Goal: Transaction & Acquisition: Purchase product/service

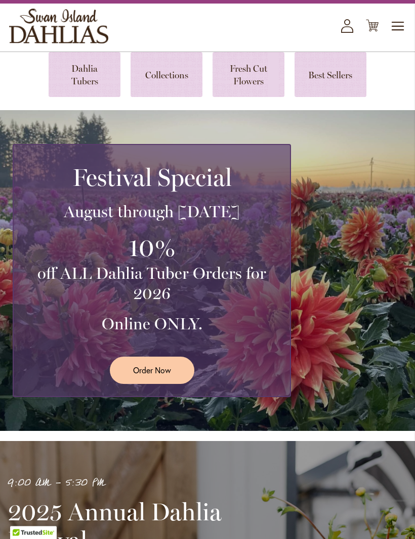
scroll to position [49, 0]
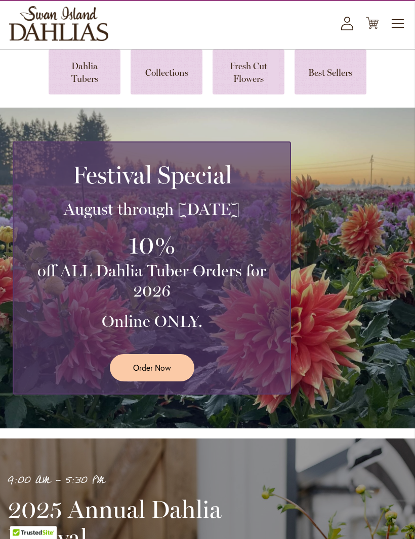
click at [339, 84] on link at bounding box center [330, 72] width 72 height 45
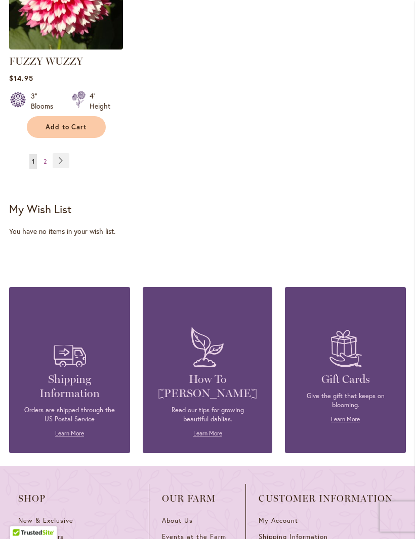
scroll to position [1471, 0]
click at [62, 157] on link "Page Next" at bounding box center [61, 160] width 17 height 15
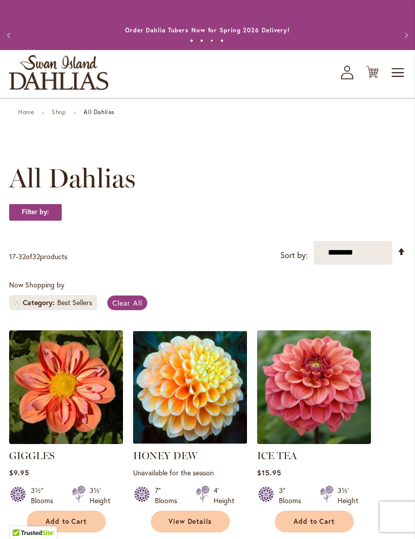
click at [25, 116] on link "Home" at bounding box center [26, 112] width 16 height 8
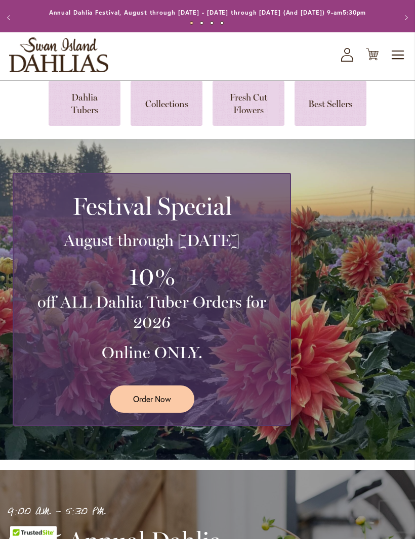
scroll to position [18, 0]
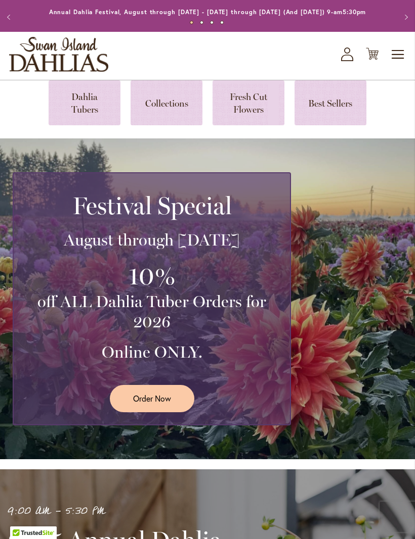
click at [167, 111] on link at bounding box center [166, 102] width 72 height 45
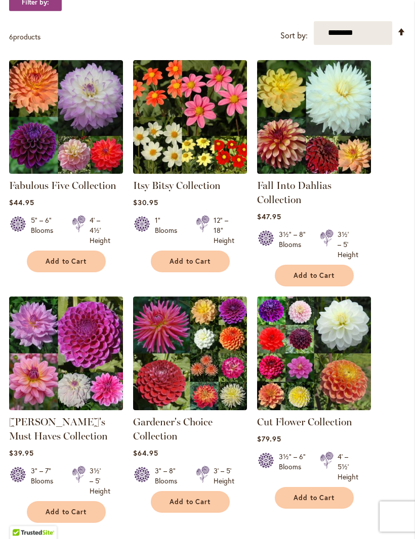
scroll to position [210, 0]
click at [57, 110] on img at bounding box center [66, 117] width 114 height 114
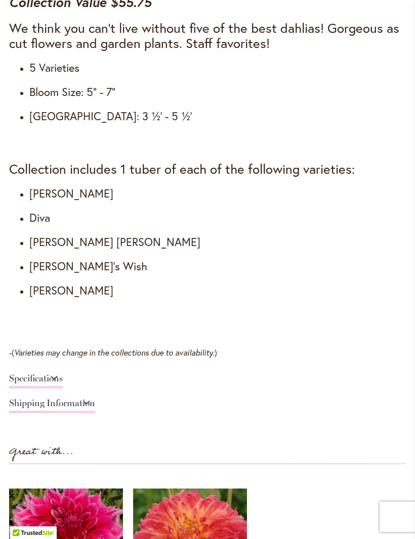
scroll to position [827, 0]
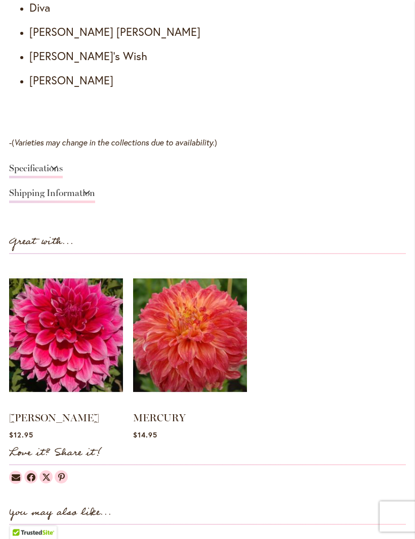
click at [55, 179] on link "Specifications" at bounding box center [36, 171] width 54 height 15
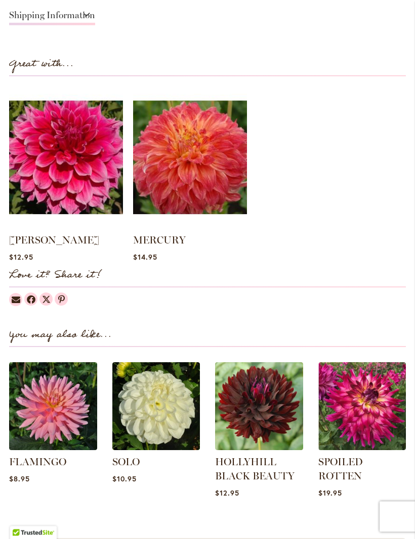
scroll to position [964, 0]
click at [50, 177] on img at bounding box center [66, 157] width 114 height 142
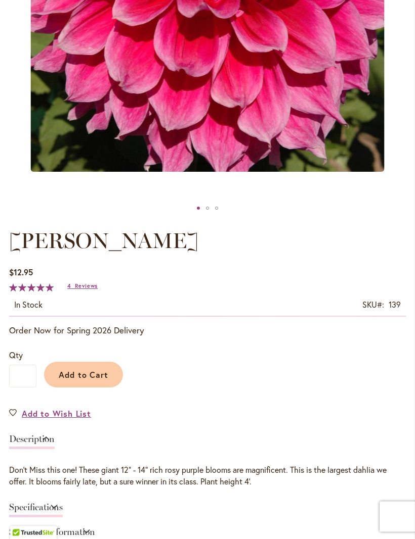
scroll to position [344, 0]
click at [25, 388] on input "*" at bounding box center [22, 376] width 27 height 23
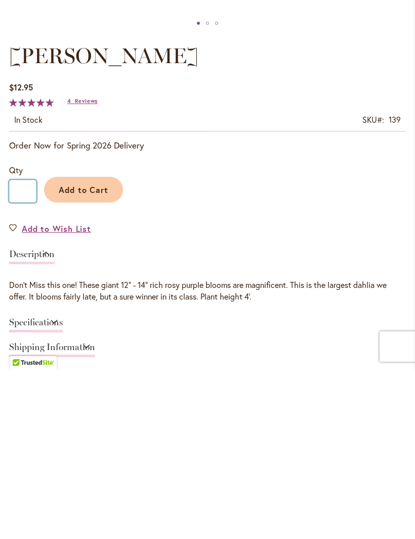
type input "*"
click at [101, 347] on button "Add to Cart" at bounding box center [83, 360] width 79 height 26
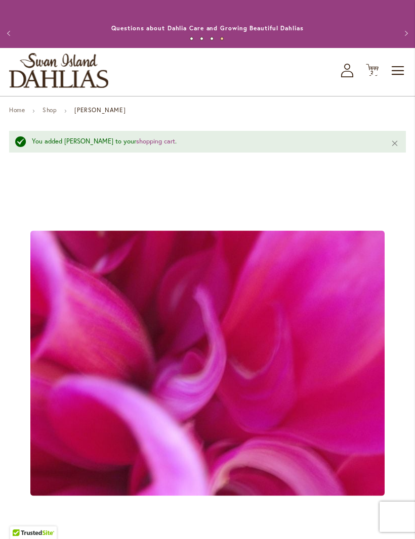
scroll to position [0, 0]
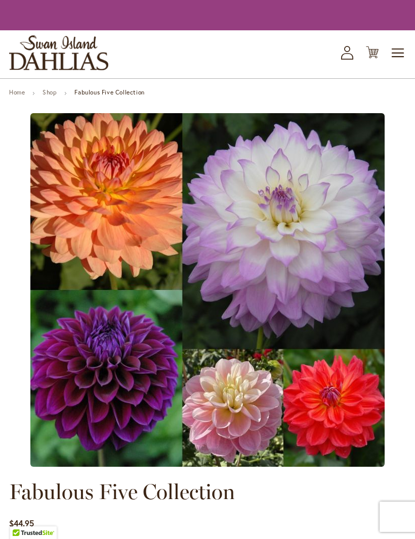
scroll to position [998, 0]
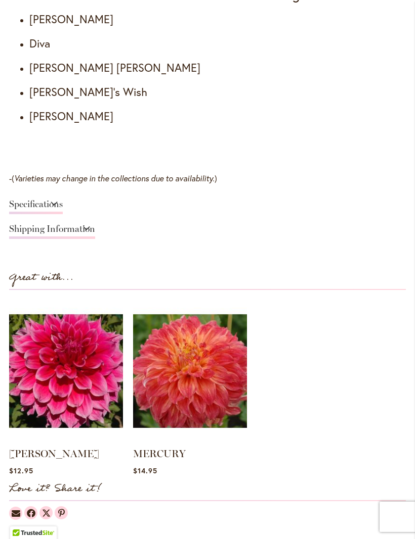
click at [214, 379] on img at bounding box center [190, 371] width 114 height 142
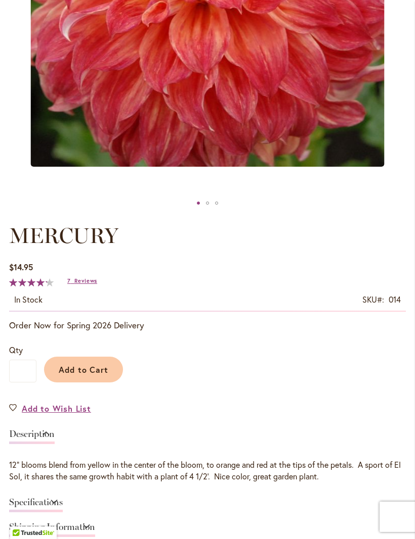
scroll to position [403, 0]
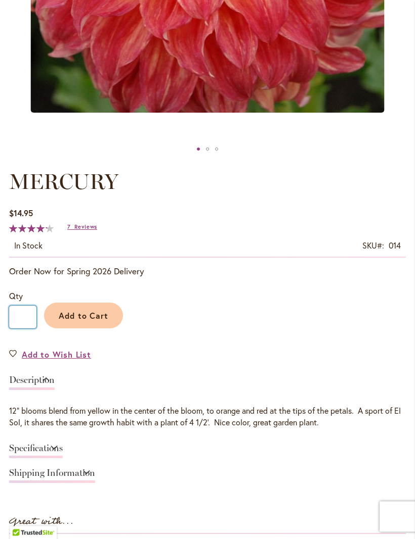
click at [28, 325] on input "*" at bounding box center [22, 317] width 27 height 23
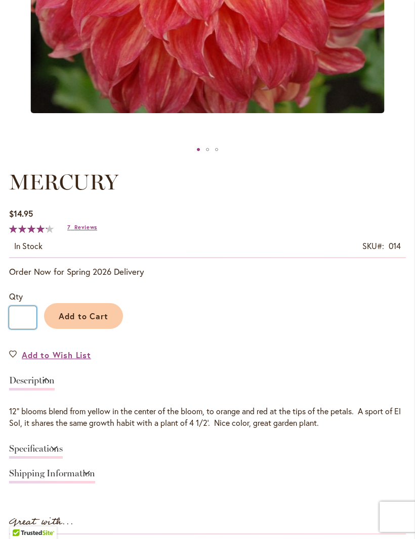
type input "*"
click at [95, 322] on span "Add to Cart" at bounding box center [84, 316] width 50 height 11
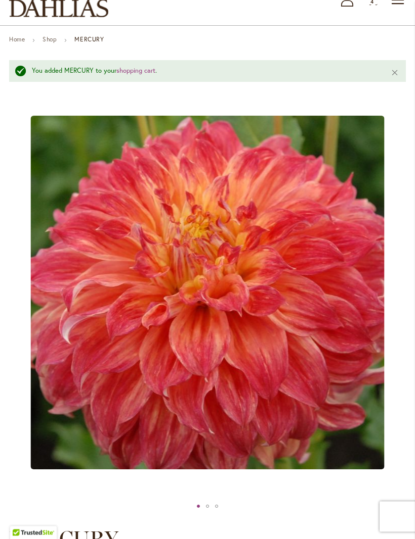
scroll to position [73, 0]
click at [46, 43] on link "Shop" at bounding box center [49, 39] width 14 height 8
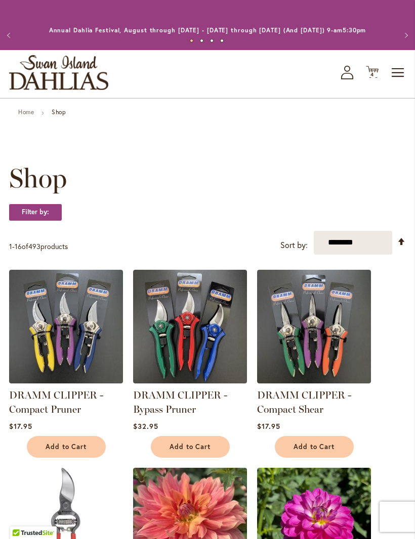
click at [401, 81] on span "Toggle Nav" at bounding box center [397, 73] width 15 height 20
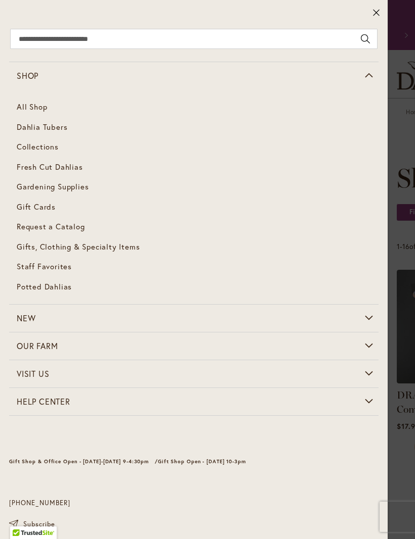
click at [31, 145] on span "Collections" at bounding box center [38, 147] width 42 height 10
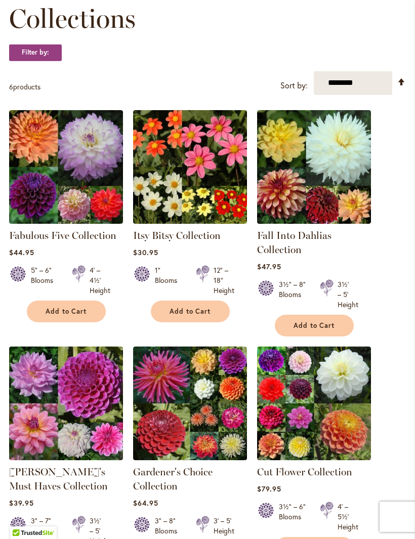
scroll to position [164, 0]
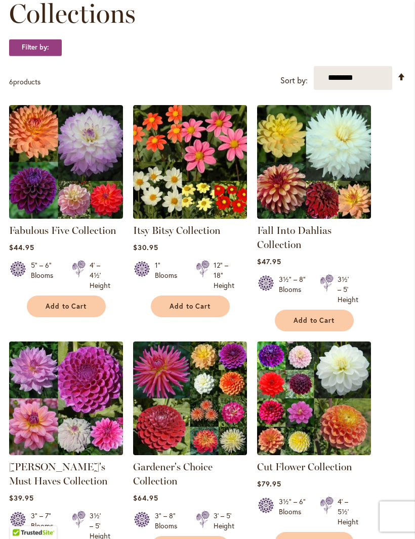
click at [46, 170] on img at bounding box center [66, 163] width 114 height 114
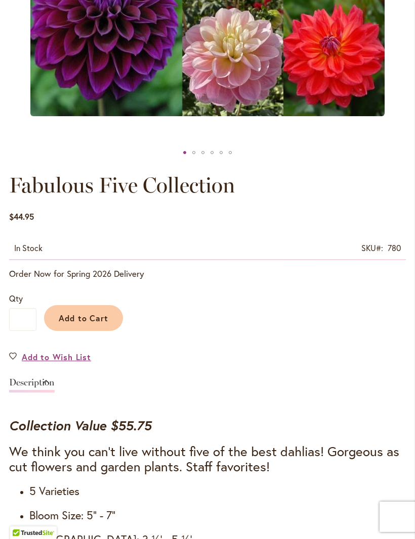
scroll to position [401, 0]
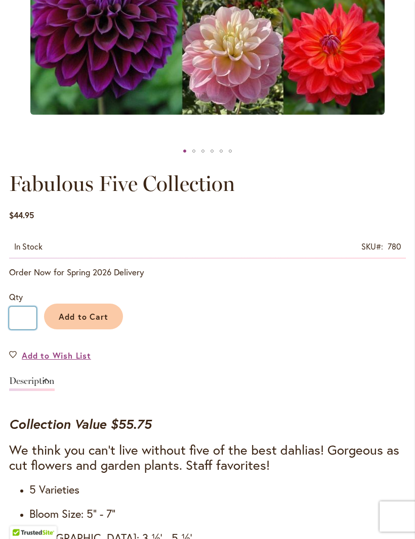
click at [28, 329] on input "*" at bounding box center [22, 318] width 27 height 23
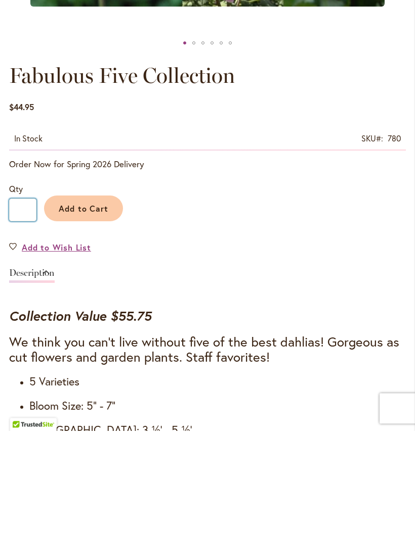
type input "*"
click at [99, 312] on span "Add to Cart" at bounding box center [84, 317] width 50 height 11
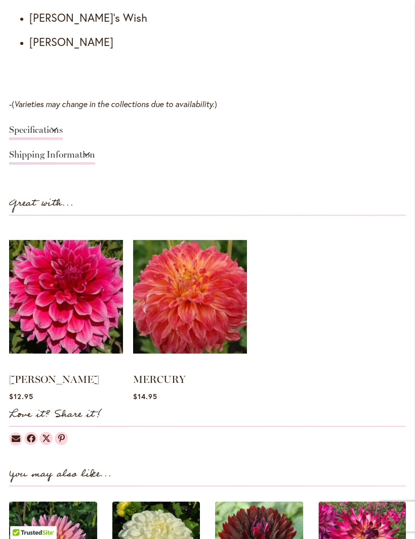
click at [34, 165] on link "Shipping Information" at bounding box center [52, 158] width 86 height 15
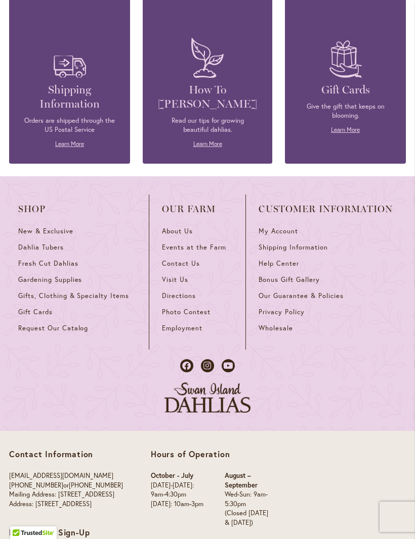
scroll to position [1518, 0]
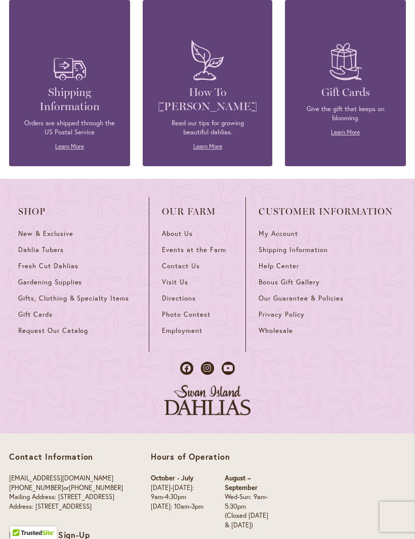
click at [204, 114] on h4 "How To [PERSON_NAME]" at bounding box center [207, 99] width 99 height 28
click at [206, 150] on link "Learn More" at bounding box center [207, 147] width 29 height 8
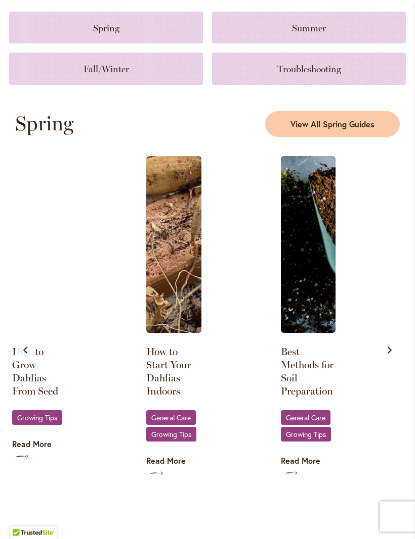
scroll to position [449, 0]
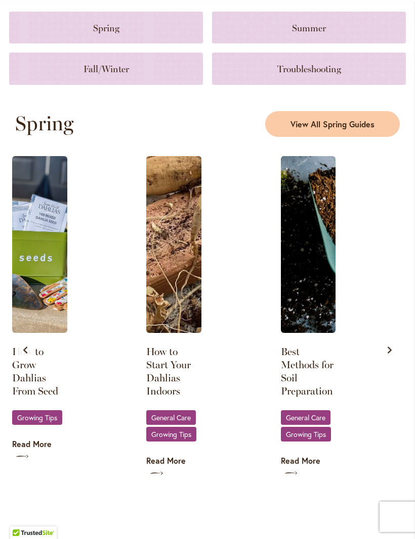
click at [310, 373] on link "Best Methods for Soil Preparation" at bounding box center [308, 371] width 55 height 53
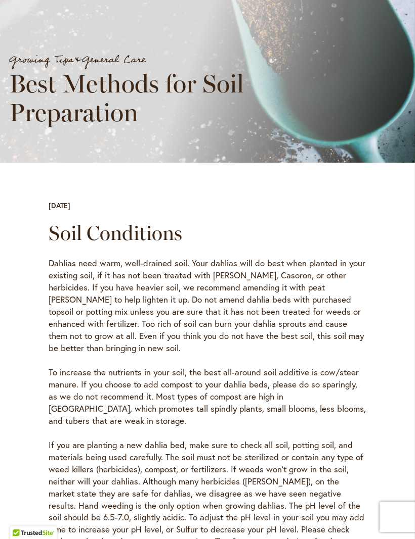
scroll to position [143, 0]
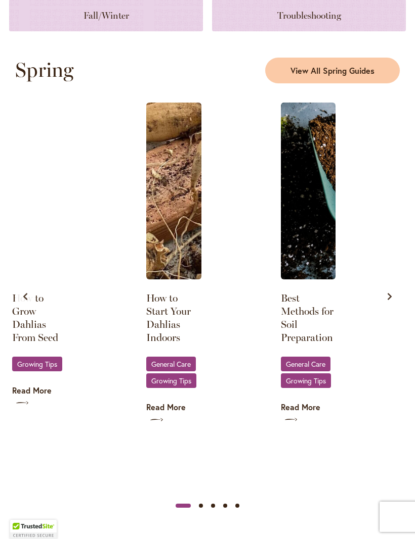
scroll to position [483, 0]
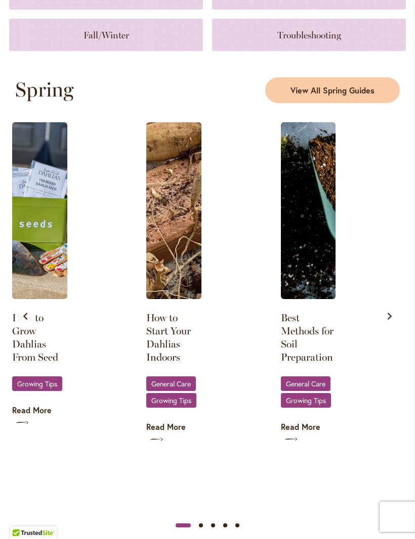
click at [390, 320] on icon "Next slide" at bounding box center [389, 316] width 4 height 7
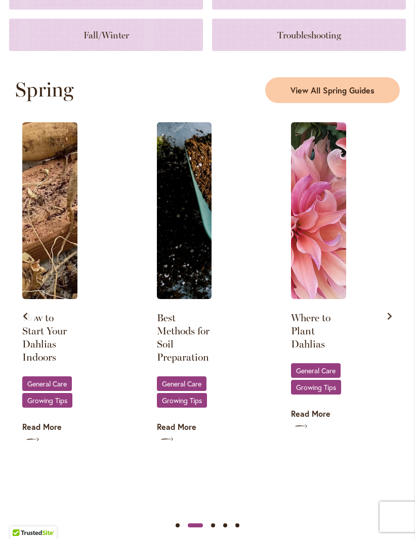
scroll to position [0, 134]
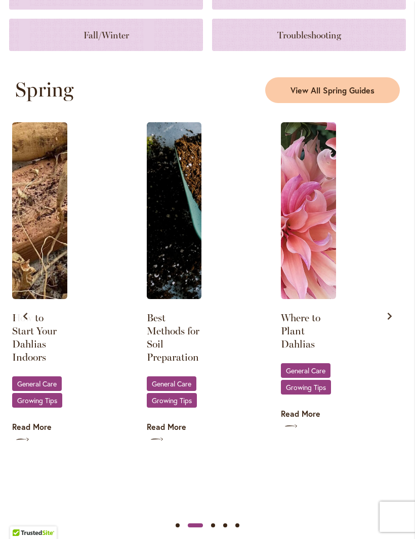
click at [314, 292] on img at bounding box center [308, 210] width 55 height 177
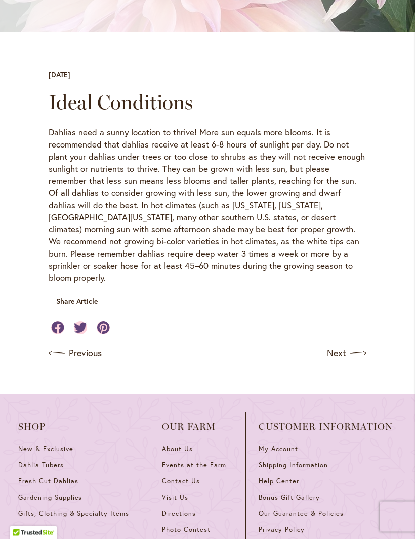
scroll to position [245, 0]
click at [347, 346] on link "Next" at bounding box center [346, 354] width 39 height 16
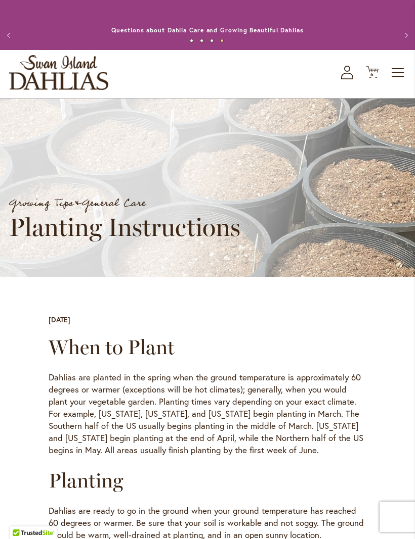
click at [398, 83] on span "Toggle Nav" at bounding box center [397, 73] width 15 height 20
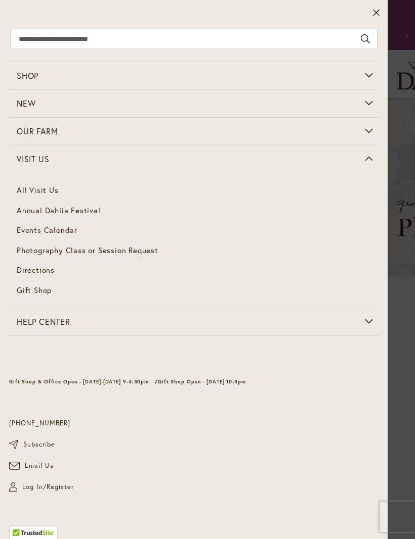
click at [51, 193] on link "All Visit Us" at bounding box center [193, 190] width 369 height 20
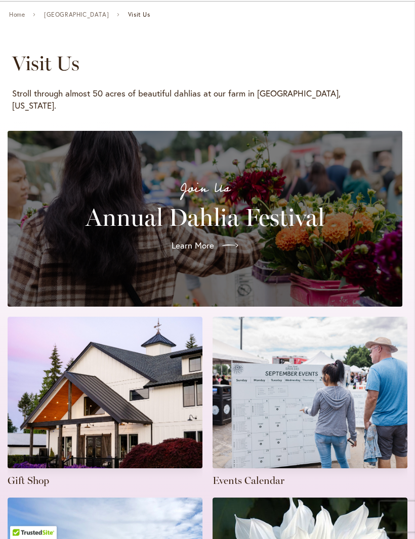
scroll to position [96, 0]
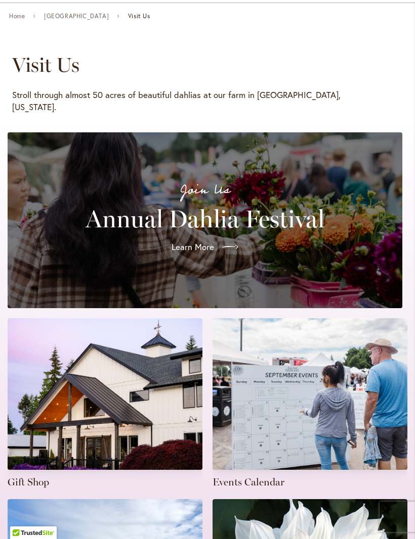
click at [202, 238] on link "Learn More" at bounding box center [204, 247] width 83 height 28
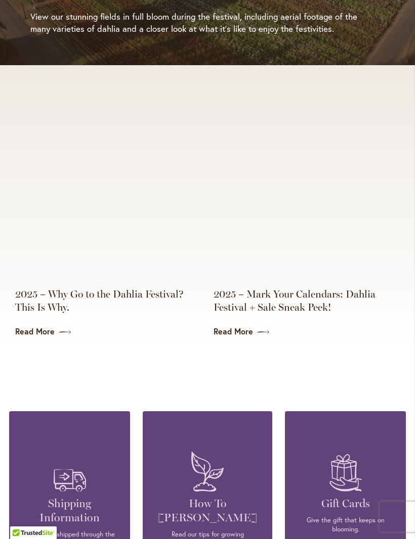
scroll to position [2162, 0]
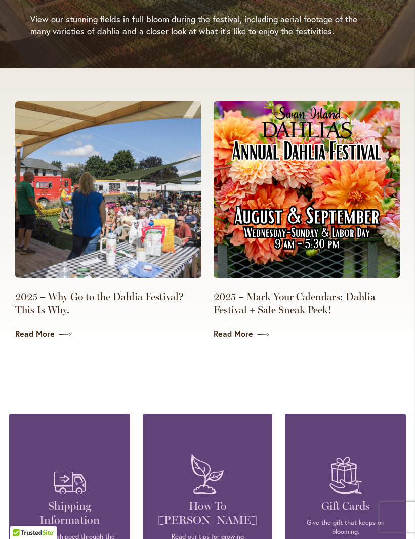
click at [367, 188] on img at bounding box center [306, 189] width 186 height 177
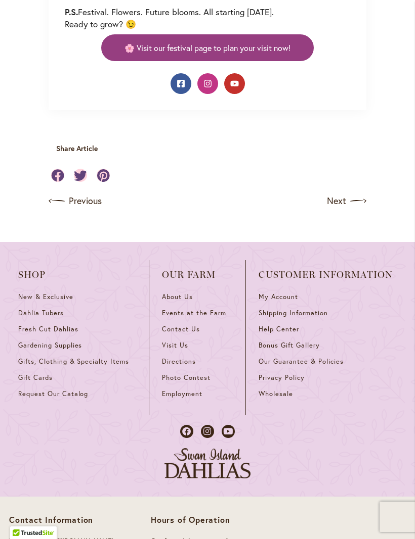
scroll to position [827, 0]
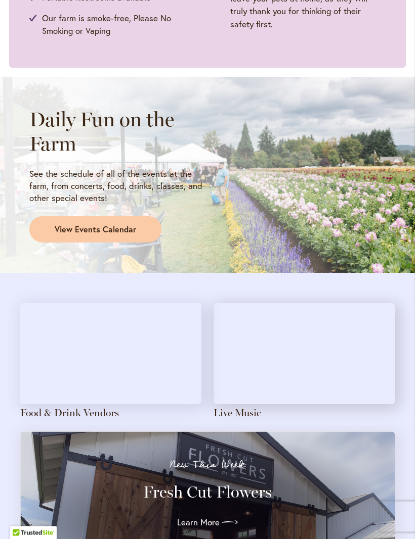
scroll to position [729, 0]
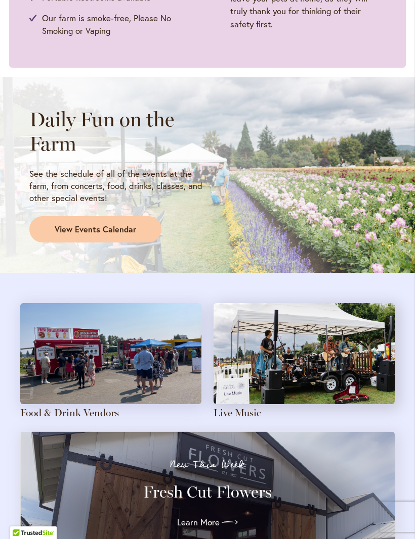
click at [117, 230] on span "View Events Calendar" at bounding box center [95, 230] width 81 height 12
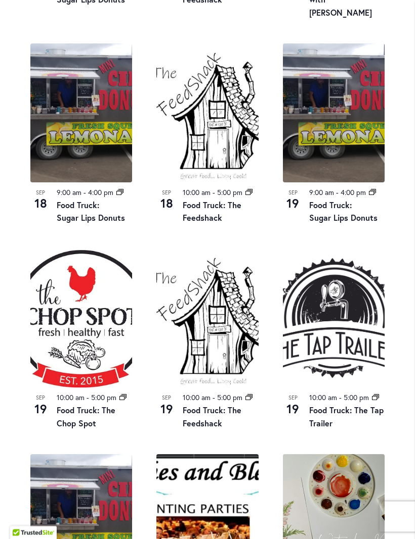
scroll to position [748, 0]
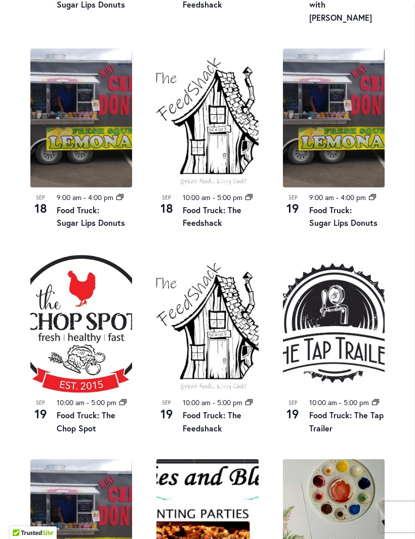
click at [73, 128] on img at bounding box center [81, 118] width 102 height 139
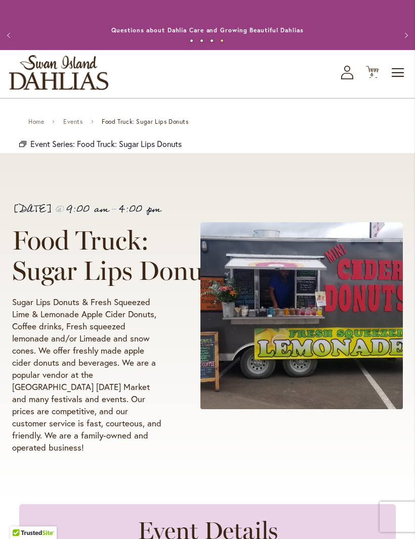
click at [395, 79] on span "Toggle Nav" at bounding box center [397, 73] width 15 height 12
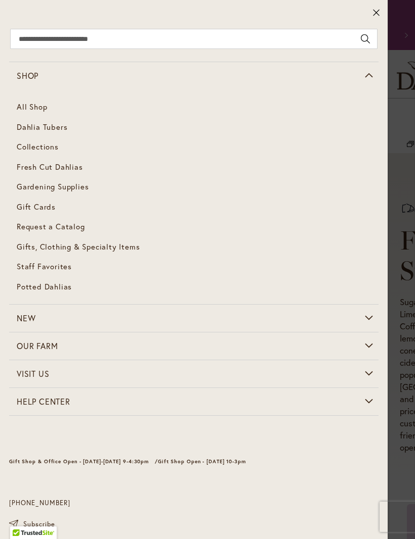
click at [25, 131] on span "Dahlia Tubers" at bounding box center [42, 127] width 51 height 10
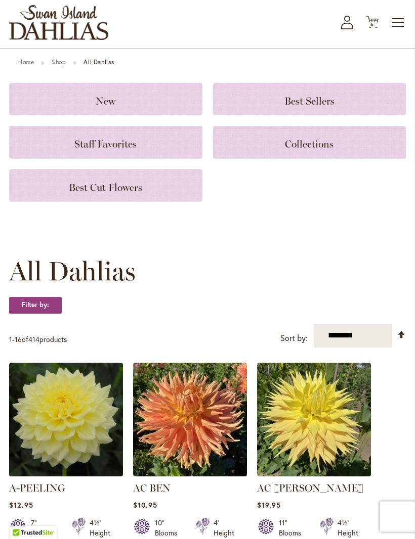
scroll to position [51, 0]
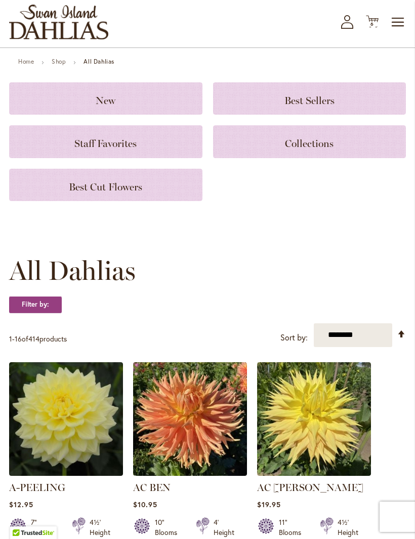
click at [255, 104] on h3 "Best Sellers" at bounding box center [309, 98] width 169 height 11
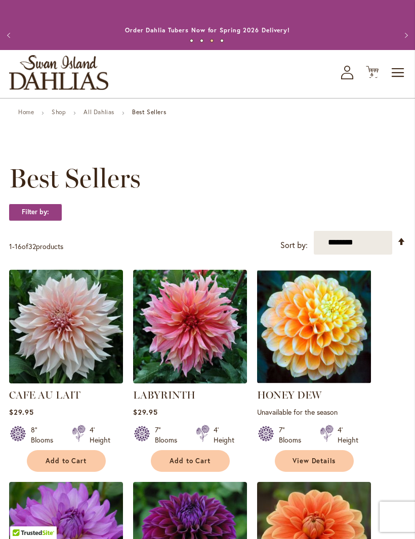
click at [396, 82] on span "Toggle Nav" at bounding box center [397, 73] width 15 height 20
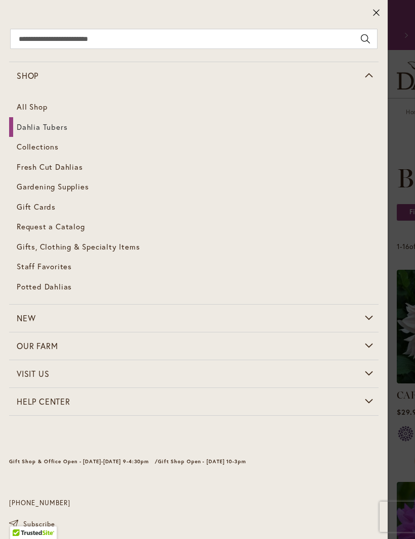
click at [26, 149] on span "Collections" at bounding box center [38, 147] width 42 height 10
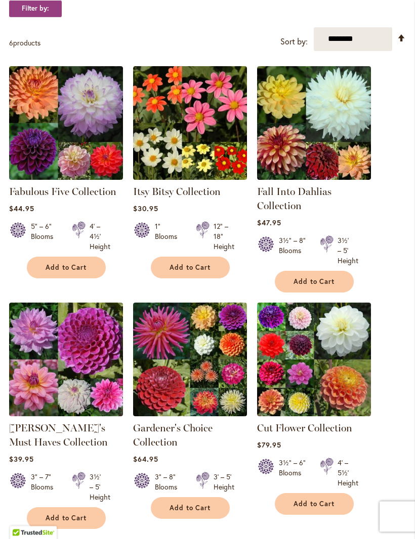
scroll to position [205, 0]
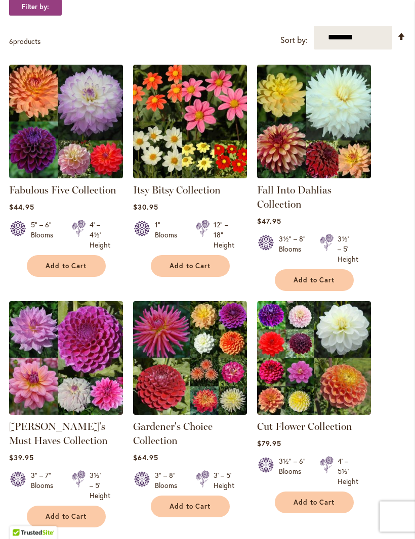
click at [43, 139] on img at bounding box center [66, 122] width 114 height 114
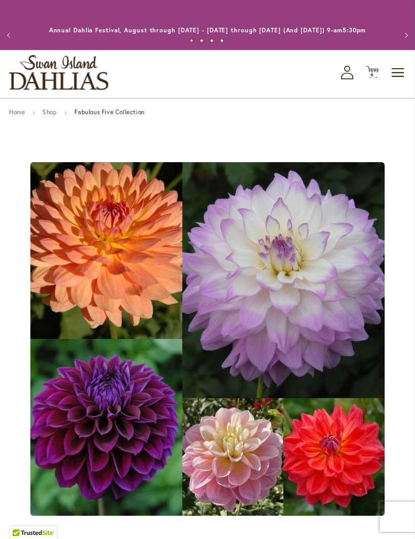
scroll to position [140, 0]
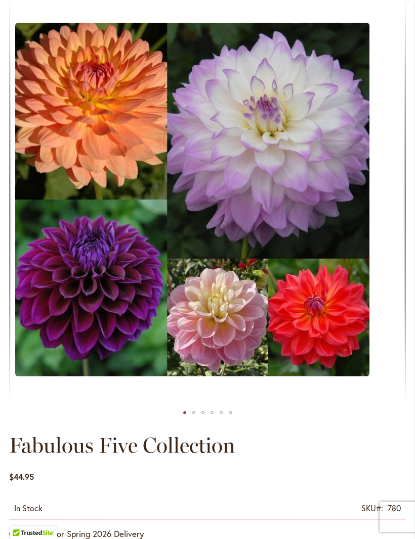
click at [77, 134] on img "Fabulous Five Collection" at bounding box center [192, 200] width 354 height 354
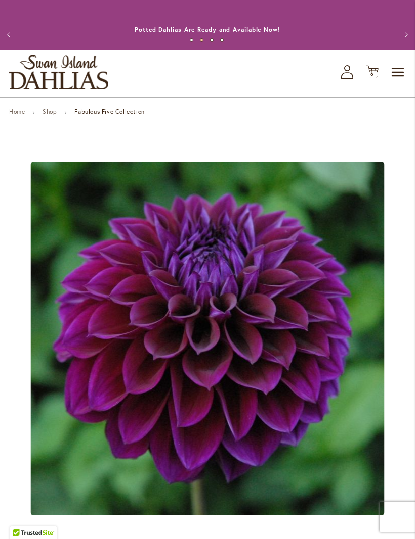
scroll to position [0, 0]
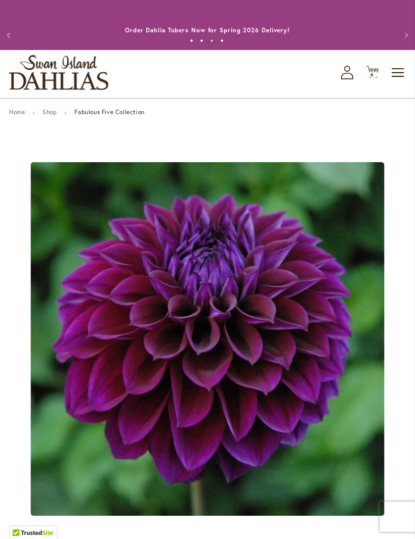
click at [367, 77] on span "6 6 items" at bounding box center [372, 74] width 10 height 5
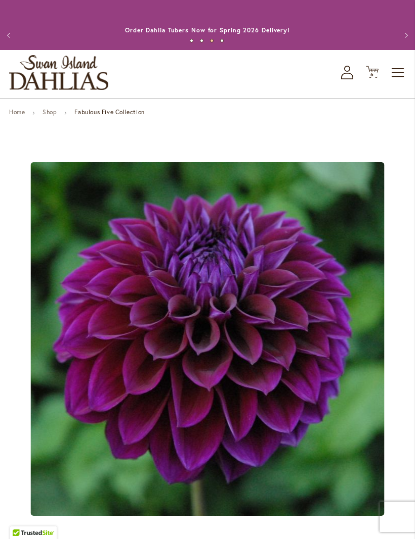
click at [14, 116] on link "Home" at bounding box center [17, 112] width 16 height 8
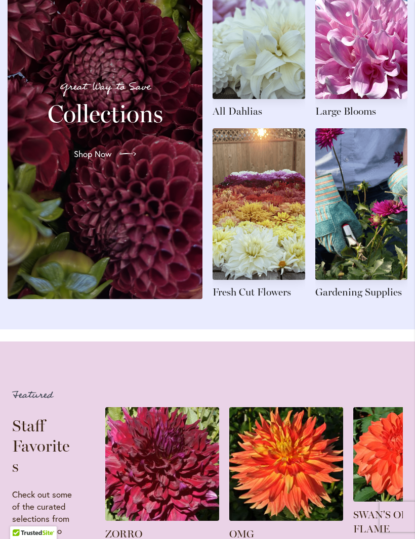
scroll to position [1197, 0]
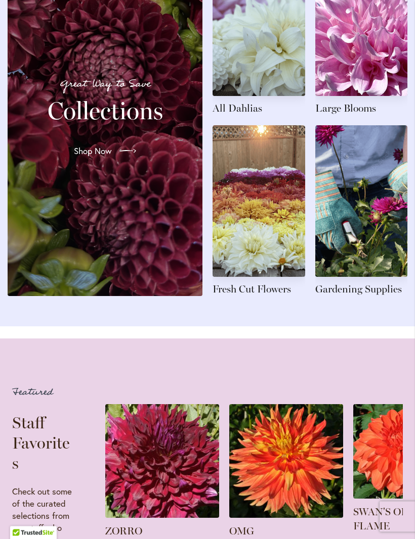
click at [252, 204] on link at bounding box center [258, 211] width 93 height 171
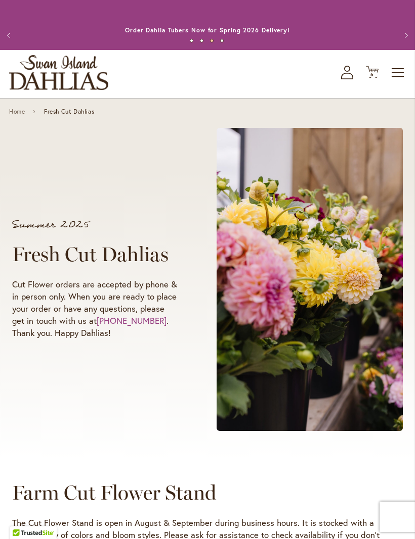
click at [6, 38] on button "Previous" at bounding box center [10, 35] width 20 height 20
click at [15, 115] on link "Home" at bounding box center [17, 111] width 16 height 7
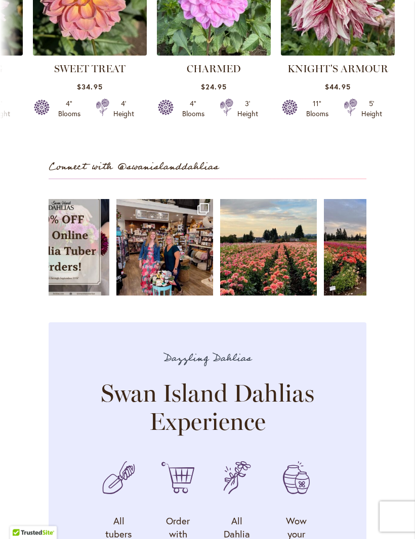
scroll to position [2406, 0]
click at [280, 255] on link "Open" at bounding box center [268, 247] width 97 height 97
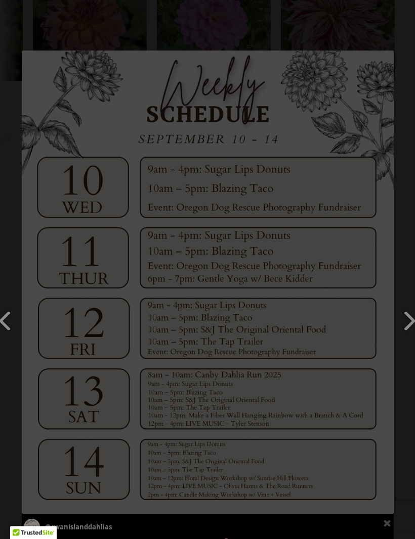
scroll to position [2381, 0]
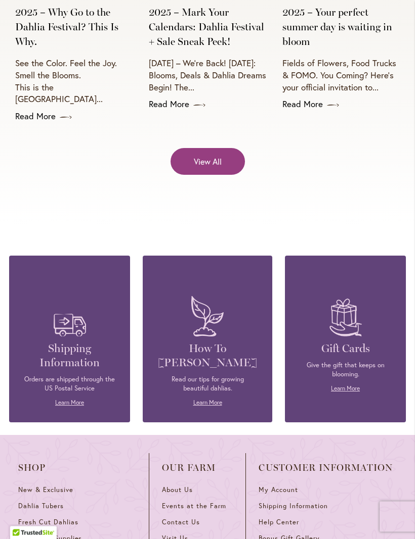
scroll to position [3900, 0]
click at [66, 342] on h4 "Shipping Information" at bounding box center [69, 356] width 90 height 28
click at [64, 399] on link "Learn More" at bounding box center [69, 403] width 29 height 8
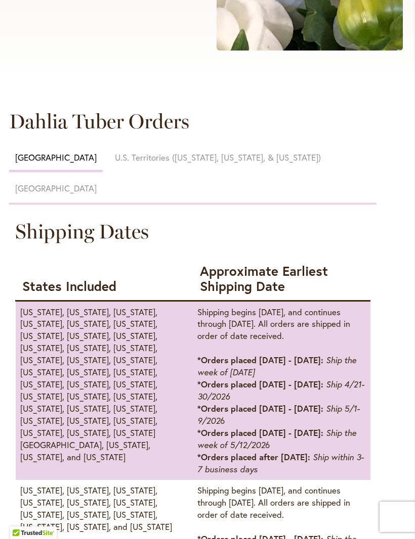
scroll to position [380, 0]
click at [116, 164] on span "U.S. Territories ([US_STATE], [US_STATE], & [US_STATE])" at bounding box center [218, 158] width 206 height 12
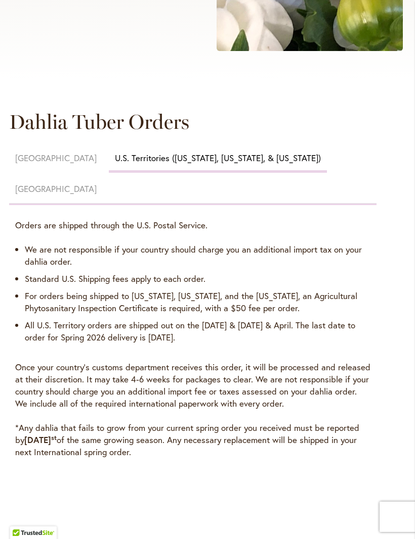
click at [97, 183] on div "[GEOGRAPHIC_DATA]" at bounding box center [55, 189] width 81 height 12
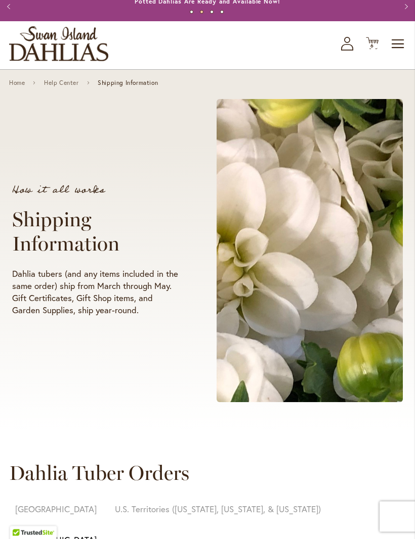
scroll to position [0, 0]
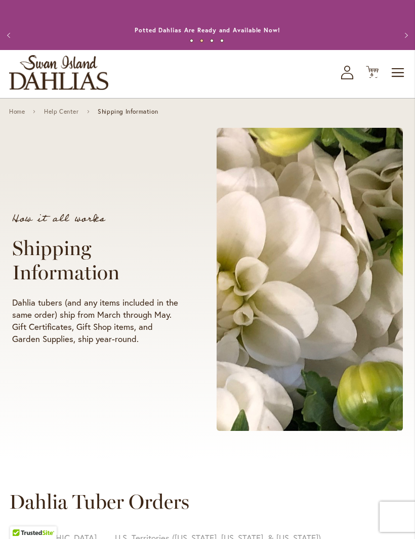
click at [40, 80] on img "store logo" at bounding box center [58, 72] width 99 height 35
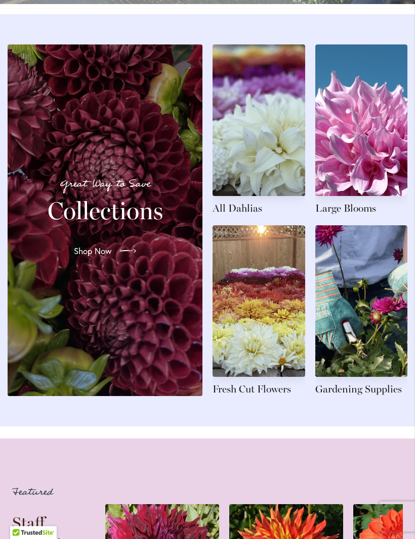
scroll to position [1098, 0]
click at [97, 257] on span "Shop Now" at bounding box center [93, 251] width 38 height 12
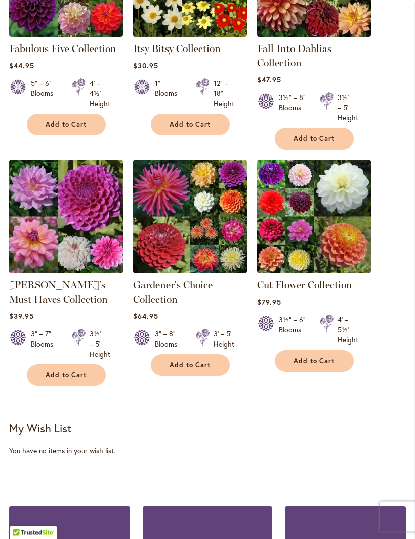
scroll to position [347, 0]
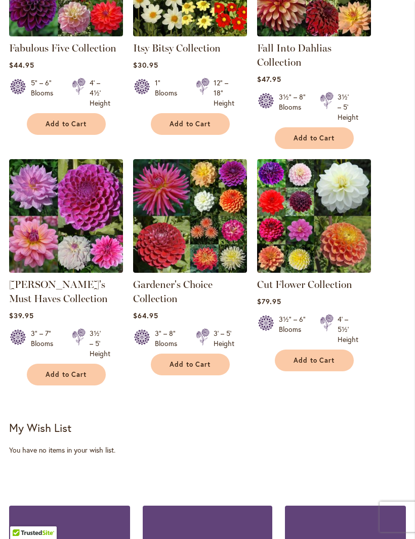
click at [312, 229] on img at bounding box center [314, 216] width 114 height 114
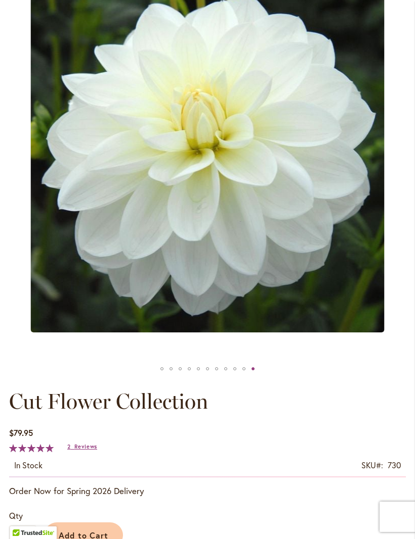
scroll to position [183, 0]
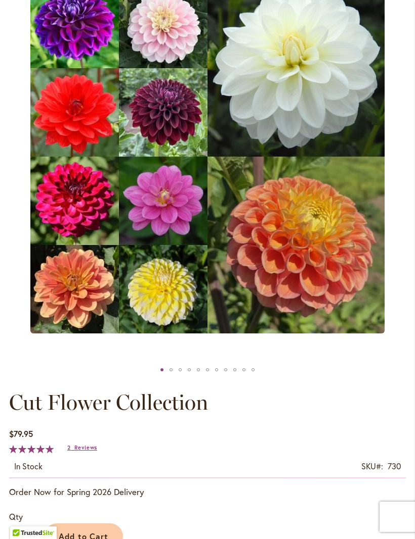
click at [84, 198] on img "CUT FLOWER COLLECTION" at bounding box center [207, 157] width 354 height 354
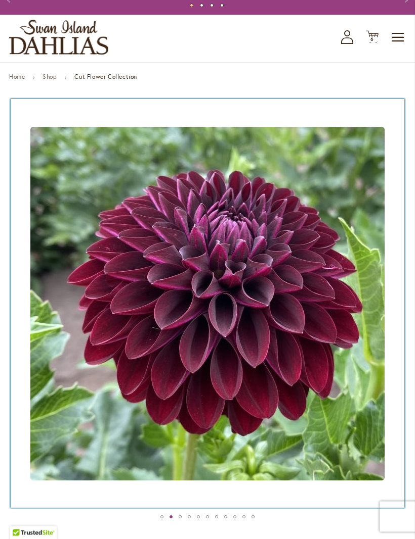
scroll to position [0, 0]
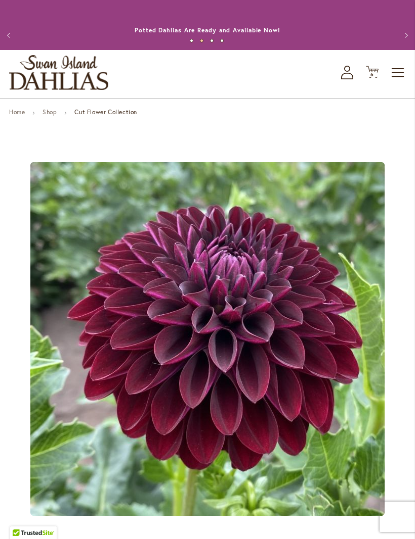
click at [13, 32] on button "Previous" at bounding box center [10, 35] width 20 height 20
click at [14, 28] on button "Previous" at bounding box center [10, 35] width 20 height 20
click at [410, 32] on button "Next" at bounding box center [404, 35] width 20 height 20
click at [399, 83] on span "Toggle Nav" at bounding box center [397, 73] width 15 height 20
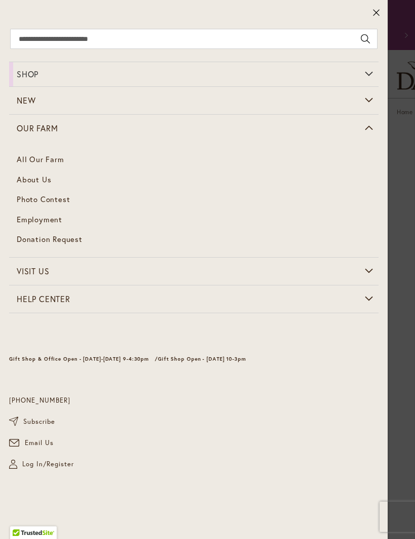
click at [31, 157] on link "All Our Farm" at bounding box center [193, 160] width 369 height 20
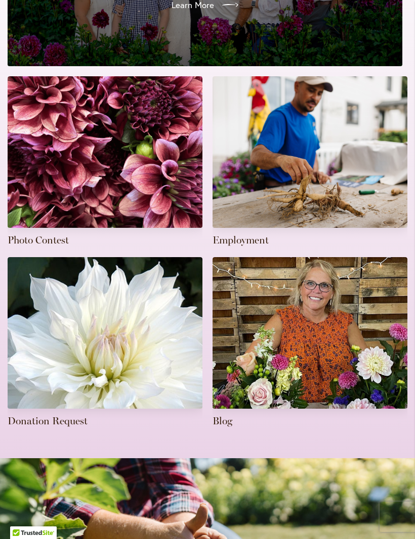
scroll to position [377, 0]
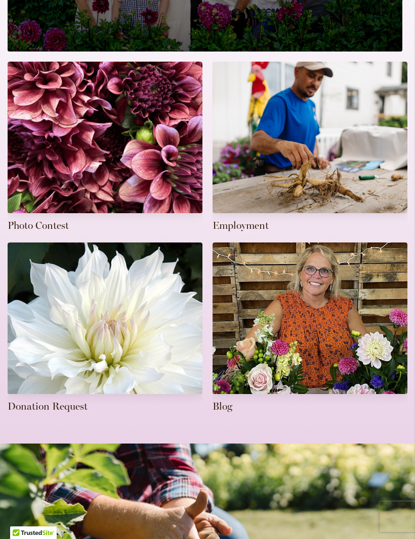
click at [66, 156] on link at bounding box center [105, 147] width 195 height 171
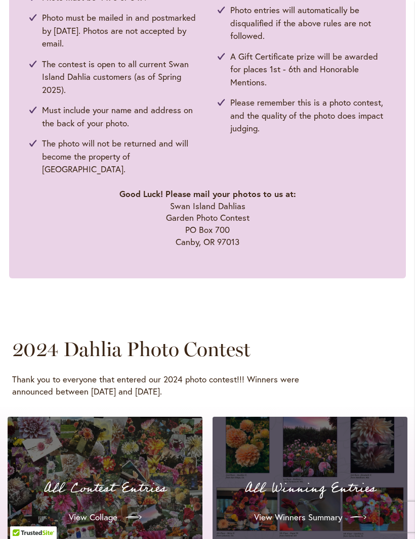
scroll to position [613, 0]
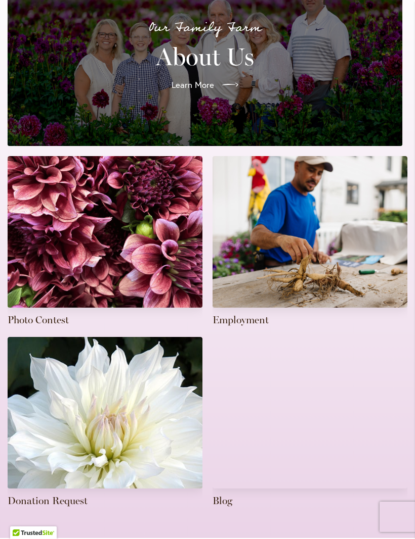
scroll to position [280, 0]
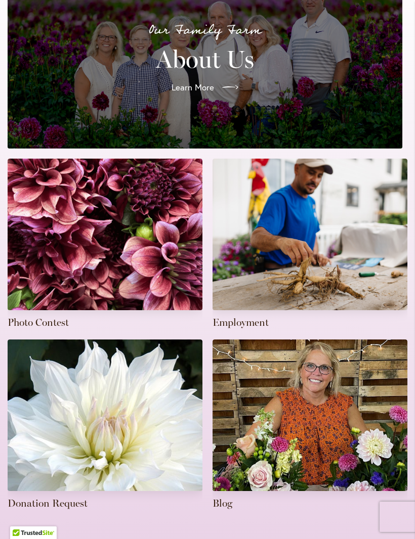
click at [356, 260] on link at bounding box center [309, 244] width 195 height 171
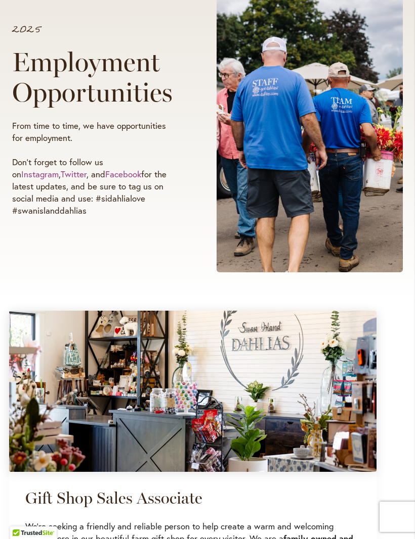
scroll to position [159, 0]
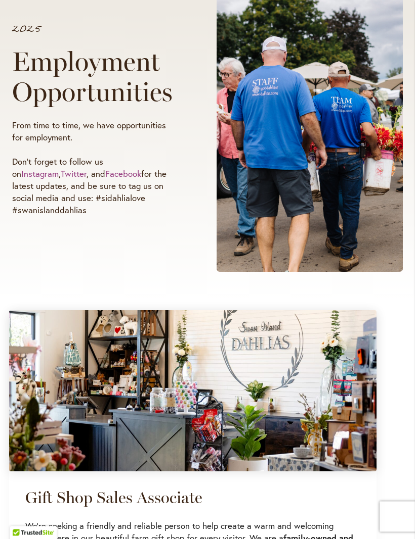
click at [59, 168] on link "Instagram" at bounding box center [39, 174] width 37 height 12
